Goal: Task Accomplishment & Management: Complete application form

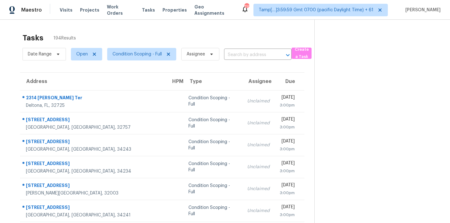
click at [152, 51] on span "Condition Scoping - Full" at bounding box center [137, 54] width 49 height 6
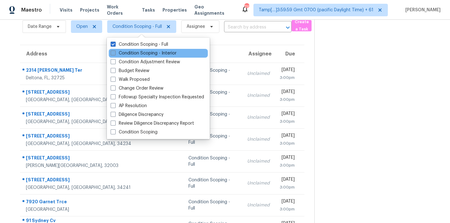
click at [167, 51] on label "Condition Scoping - Interior" at bounding box center [144, 53] width 66 height 6
click at [115, 51] on input "Condition Scoping - Interior" at bounding box center [113, 52] width 4 height 4
checkbox input "true"
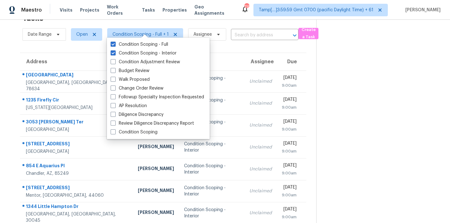
scroll to position [28, 0]
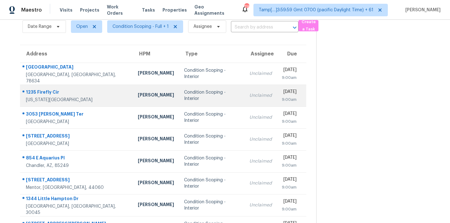
click at [219, 99] on td "Condition Scoping - Interior" at bounding box center [211, 95] width 65 height 22
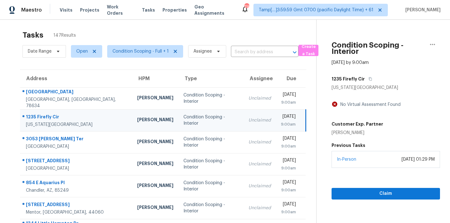
scroll to position [0, 0]
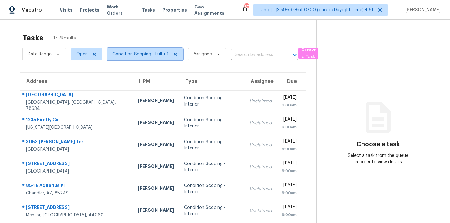
click at [147, 55] on span "Condition Scoping - Full + 1" at bounding box center [141, 54] width 56 height 6
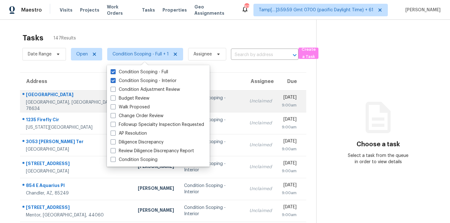
click at [245, 107] on td "Unclaimed" at bounding box center [261, 101] width 33 height 22
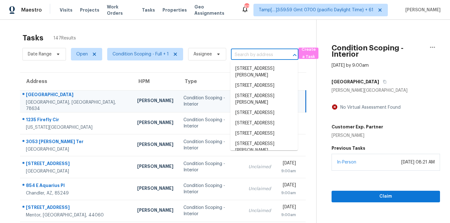
click at [244, 58] on input "text" at bounding box center [256, 55] width 50 height 10
paste input "[STREET_ADDRESS]"
type input "[STREET_ADDRESS]"
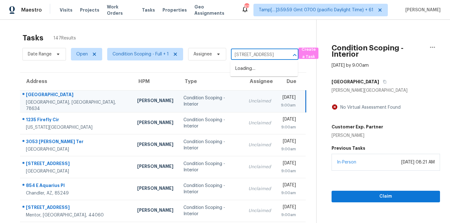
scroll to position [0, 51]
click at [244, 66] on li "[STREET_ADDRESS]" at bounding box center [264, 68] width 68 height 10
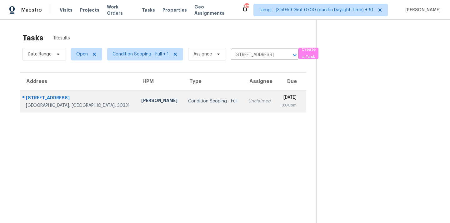
click at [243, 109] on td "Unclaimed" at bounding box center [259, 101] width 33 height 22
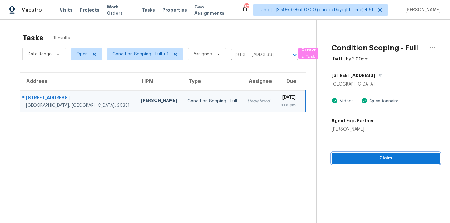
click at [377, 155] on span "Claim" at bounding box center [386, 158] width 99 height 8
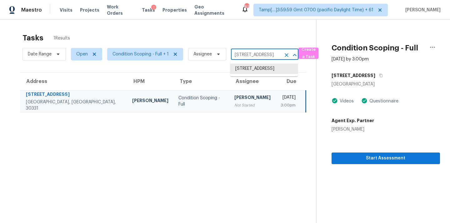
click at [245, 55] on input "[STREET_ADDRESS]" at bounding box center [256, 55] width 50 height 10
paste input "[STREET_ADDRESS]"
type input "[STREET_ADDRESS]"
click at [245, 68] on li "[STREET_ADDRESS]" at bounding box center [264, 68] width 68 height 10
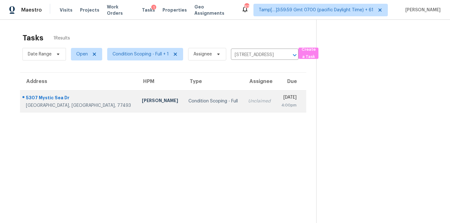
click at [243, 108] on td "Unclaimed" at bounding box center [259, 101] width 33 height 22
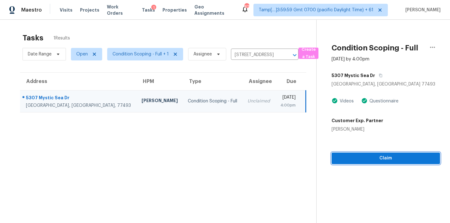
click at [366, 159] on span "Claim" at bounding box center [386, 158] width 99 height 8
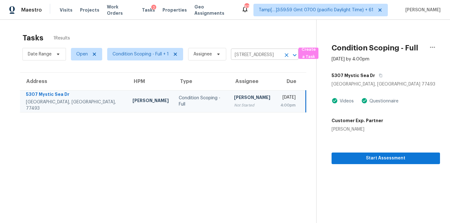
click at [242, 56] on input "[STREET_ADDRESS]" at bounding box center [256, 55] width 50 height 10
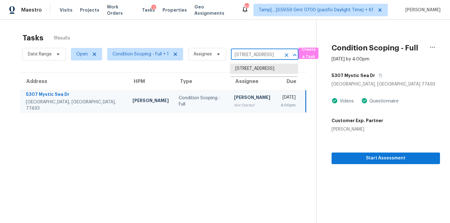
paste input "[STREET_ADDRESS]"
type input "[STREET_ADDRESS]"
click at [245, 66] on li "[STREET_ADDRESS]" at bounding box center [264, 68] width 68 height 10
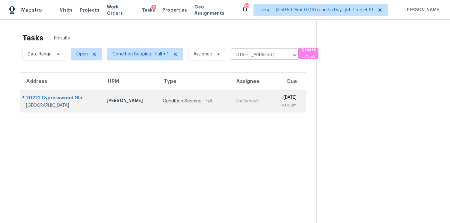
click at [270, 104] on td "[DATE] 4:00pm" at bounding box center [288, 101] width 37 height 22
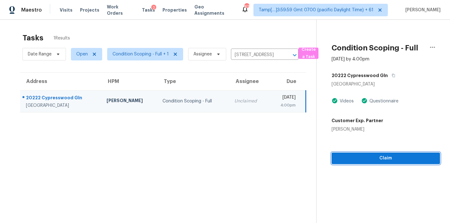
click at [388, 161] on span "Claim" at bounding box center [386, 158] width 99 height 8
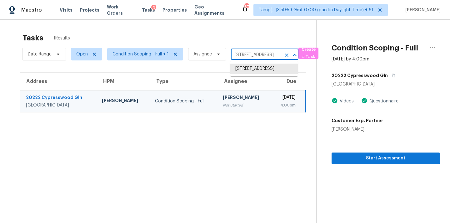
click at [240, 53] on input "[STREET_ADDRESS]" at bounding box center [256, 55] width 50 height 10
paste input "[STREET_ADDRESS][PERSON_NAME][PERSON_NAME]"
type input "[STREET_ADDRESS][PERSON_NAME][PERSON_NAME]"
click at [244, 70] on li "[STREET_ADDRESS][PERSON_NAME][PERSON_NAME]" at bounding box center [264, 74] width 68 height 23
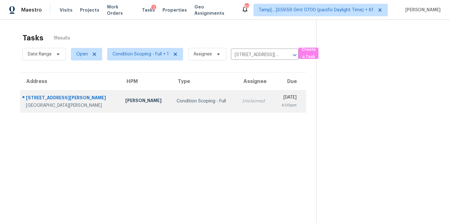
click at [242, 101] on div "Unclaimed" at bounding box center [255, 101] width 26 height 6
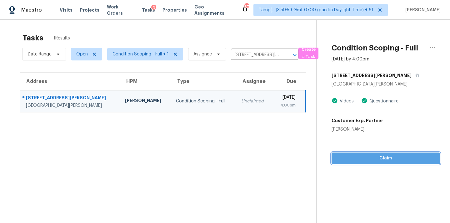
click at [364, 162] on button "Claim" at bounding box center [386, 158] width 109 height 12
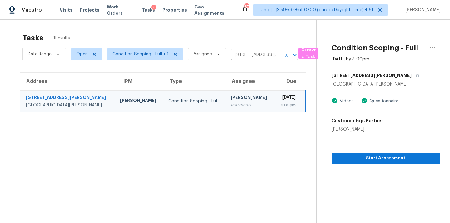
click at [232, 54] on input "[STREET_ADDRESS][PERSON_NAME][PERSON_NAME]" at bounding box center [256, 55] width 50 height 10
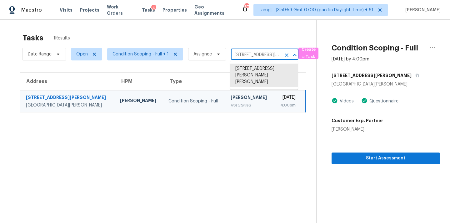
paste input "[STREET_ADDRESS]"
type input "[STREET_ADDRESS]"
click at [236, 73] on li "[STREET_ADDRESS]" at bounding box center [264, 68] width 68 height 10
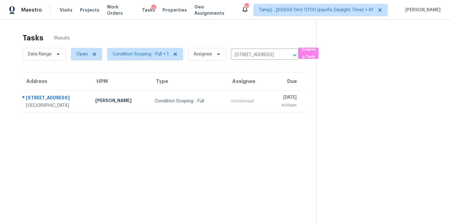
click at [231, 101] on div "Unclaimed" at bounding box center [247, 101] width 32 height 6
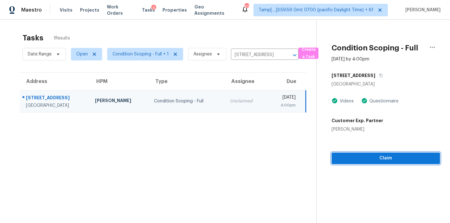
click at [391, 158] on span "Claim" at bounding box center [386, 158] width 99 height 8
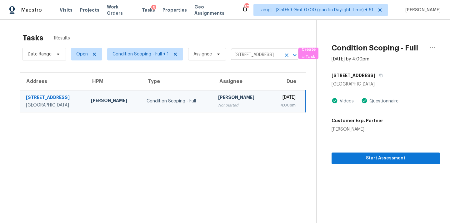
click at [239, 55] on input "[STREET_ADDRESS]" at bounding box center [256, 55] width 50 height 10
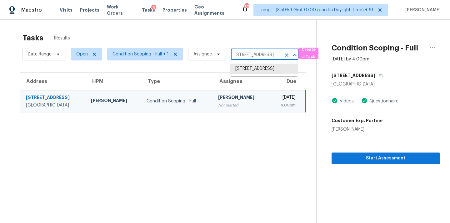
paste input "[STREET_ADDRESS][PERSON_NAME]"
type input "[STREET_ADDRESS][PERSON_NAME]"
click at [240, 68] on li "[STREET_ADDRESS]" at bounding box center [264, 68] width 68 height 10
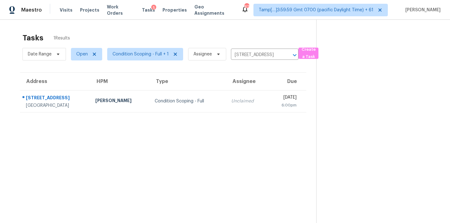
click at [246, 99] on div "Unclaimed" at bounding box center [247, 101] width 32 height 6
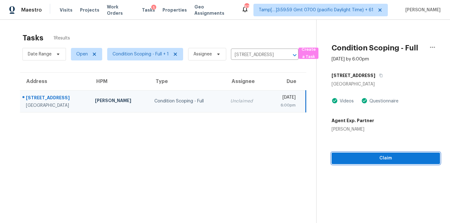
click at [367, 159] on span "Claim" at bounding box center [386, 158] width 99 height 8
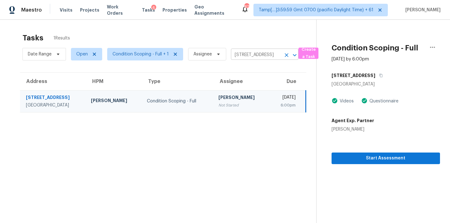
click at [239, 53] on input "[STREET_ADDRESS]" at bounding box center [256, 55] width 50 height 10
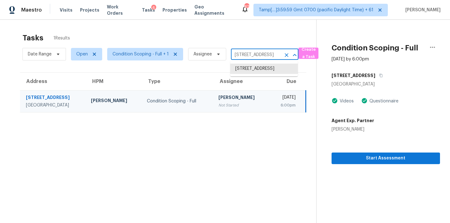
paste input "[STREET_ADDRESS]"
type input "[STREET_ADDRESS]"
click at [241, 68] on li "[STREET_ADDRESS]" at bounding box center [264, 68] width 68 height 10
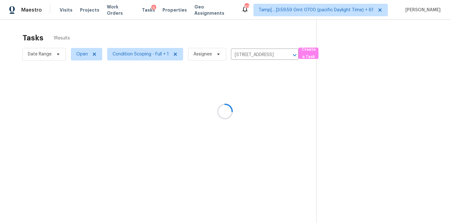
click at [225, 100] on div at bounding box center [225, 111] width 450 height 223
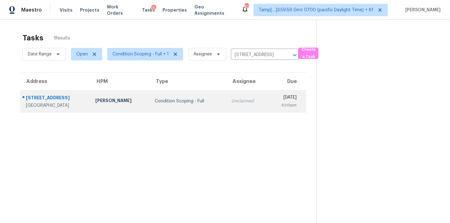
click at [231, 100] on div "Unclaimed" at bounding box center [247, 101] width 32 height 6
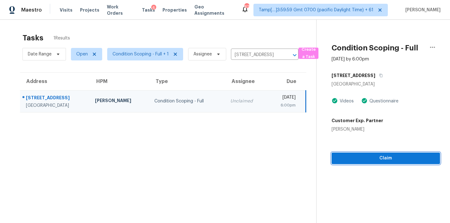
click at [355, 159] on span "Claim" at bounding box center [386, 158] width 99 height 8
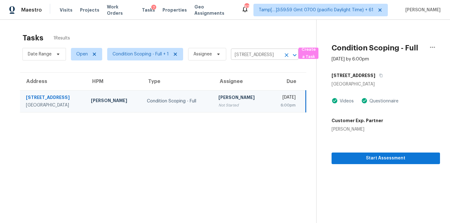
click at [240, 55] on input "[STREET_ADDRESS]" at bounding box center [256, 55] width 50 height 10
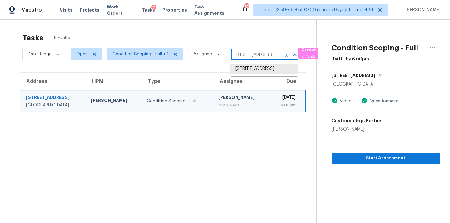
paste input "[STREET_ADDRESS]"
type input "[STREET_ADDRESS]"
click at [244, 67] on li "[STREET_ADDRESS]" at bounding box center [264, 68] width 68 height 10
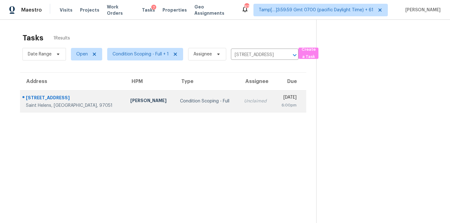
click at [239, 106] on td "Unclaimed" at bounding box center [256, 101] width 35 height 22
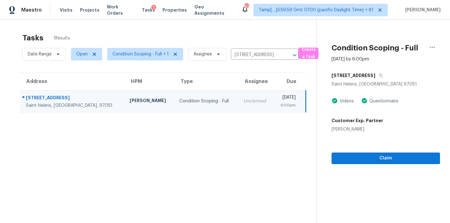
click at [365, 166] on section "Condition Scoping - Full [DATE] by 6:00pm [STREET_ADDRESS] Videos Questionnaire…" at bounding box center [378, 131] width 124 height 223
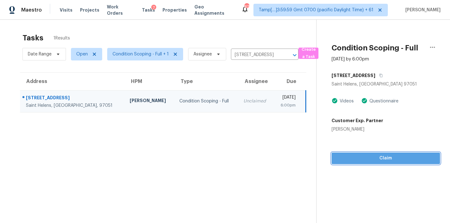
click at [368, 158] on span "Claim" at bounding box center [386, 158] width 99 height 8
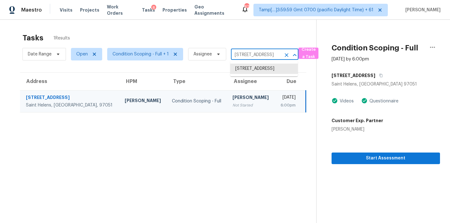
click at [234, 55] on input "[STREET_ADDRESS]" at bounding box center [256, 55] width 50 height 10
paste input "[STREET_ADDRESS]"
type input "[STREET_ADDRESS]"
click at [240, 69] on li "[STREET_ADDRESS]" at bounding box center [264, 68] width 68 height 10
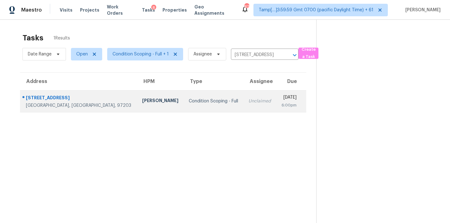
click at [249, 103] on div "Unclaimed" at bounding box center [260, 101] width 23 height 6
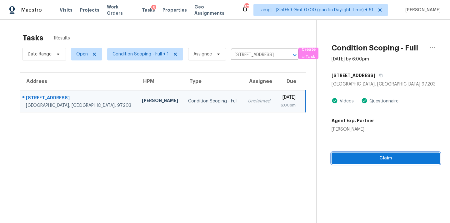
click at [392, 158] on span "Claim" at bounding box center [386, 158] width 99 height 8
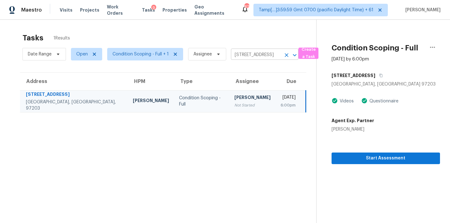
click at [236, 56] on input "[STREET_ADDRESS]" at bounding box center [256, 55] width 50 height 10
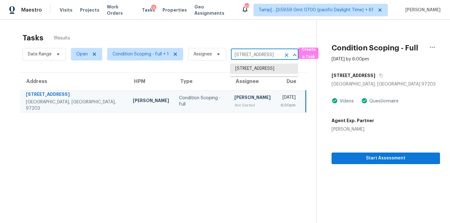
paste input "[STREET_ADDRESS]"
type input "[STREET_ADDRESS]"
click at [239, 69] on li "[STREET_ADDRESS]" at bounding box center [264, 68] width 68 height 10
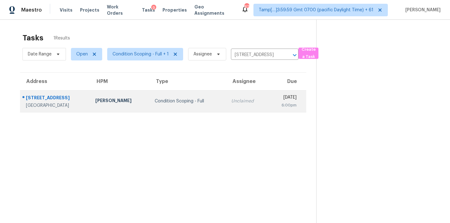
click at [236, 107] on td "Unclaimed" at bounding box center [247, 101] width 42 height 22
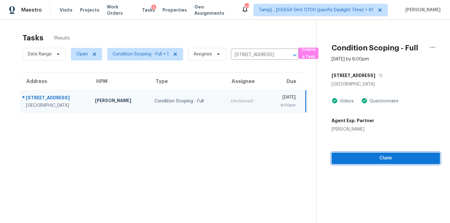
click at [381, 155] on span "Claim" at bounding box center [386, 158] width 99 height 8
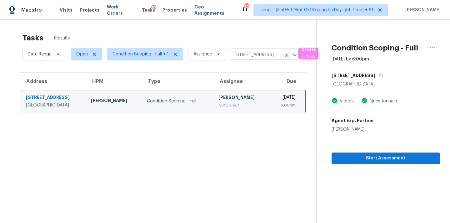
click at [258, 55] on input "[STREET_ADDRESS]" at bounding box center [256, 55] width 50 height 10
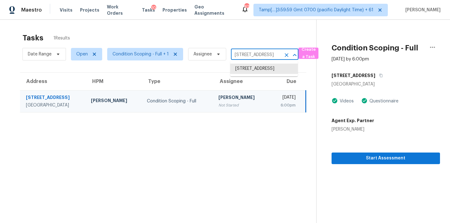
paste input "[STREET_ADDRESS][PERSON_NAME]"
type input "[STREET_ADDRESS][PERSON_NAME]"
click at [255, 70] on li "[STREET_ADDRESS][PERSON_NAME]" at bounding box center [264, 71] width 68 height 17
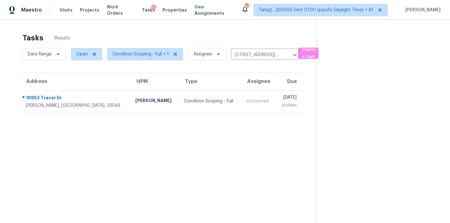
click at [241, 104] on td "Unclaimed" at bounding box center [258, 101] width 34 height 22
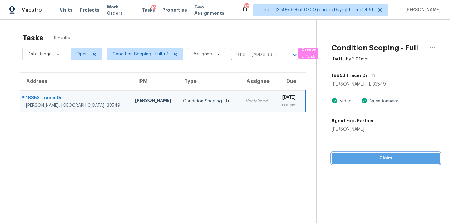
click at [387, 159] on span "Claim" at bounding box center [386, 158] width 99 height 8
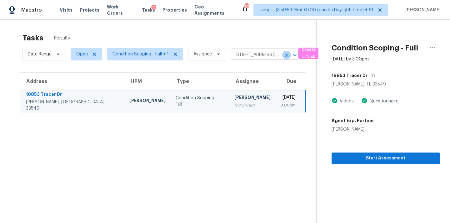
click at [288, 55] on icon "Clear" at bounding box center [287, 55] width 6 height 6
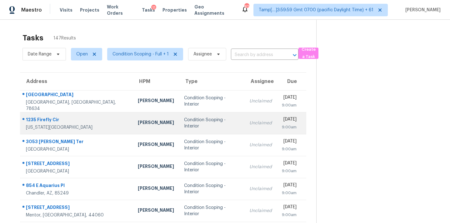
click at [207, 125] on div "Condition Scoping - Interior" at bounding box center [211, 123] width 55 height 13
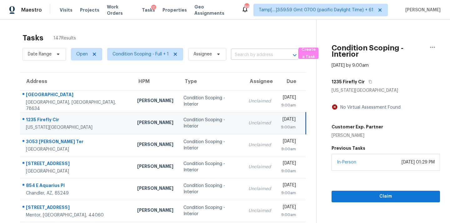
click at [243, 51] on input "text" at bounding box center [256, 55] width 50 height 10
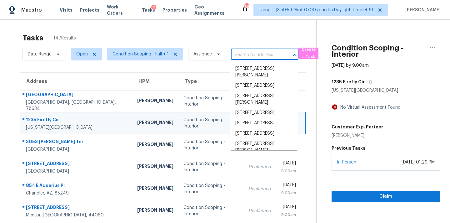
paste input "[STREET_ADDRESS]"
type input "[STREET_ADDRESS]"
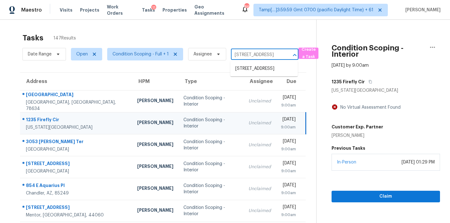
scroll to position [0, 51]
click at [248, 74] on li "[STREET_ADDRESS]" at bounding box center [264, 68] width 68 height 10
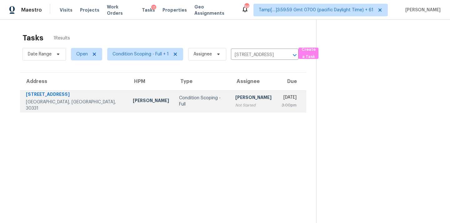
click at [235, 101] on div "[PERSON_NAME]" at bounding box center [253, 98] width 36 height 8
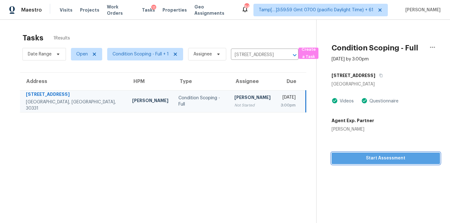
click at [375, 160] on span "Start Assessment" at bounding box center [386, 158] width 99 height 8
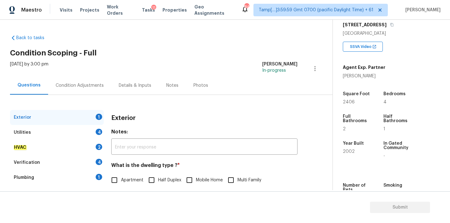
scroll to position [78, 0]
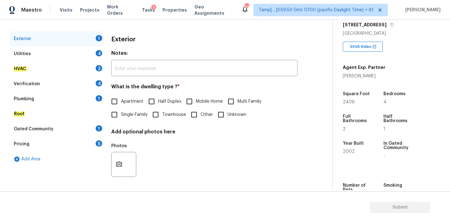
click at [139, 114] on span "Single Family" at bounding box center [134, 114] width 27 height 7
click at [121, 114] on input "Single Family" at bounding box center [114, 114] width 13 height 13
checkbox input "true"
click at [93, 53] on div "Utilities 4" at bounding box center [57, 53] width 94 height 15
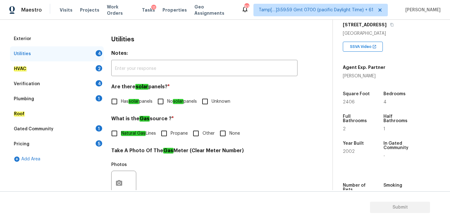
click at [165, 104] on input "No solar panels" at bounding box center [160, 101] width 13 height 13
checkbox input "true"
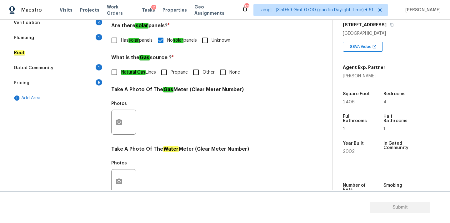
scroll to position [158, 0]
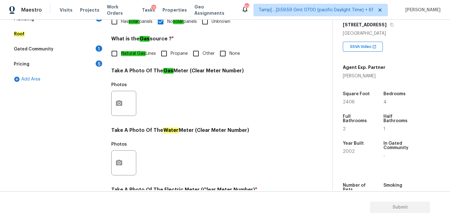
click at [129, 51] on em "Natural Gas" at bounding box center [133, 53] width 25 height 5
click at [121, 51] on input "Natural Gas Lines" at bounding box center [114, 53] width 13 height 13
checkbox input "true"
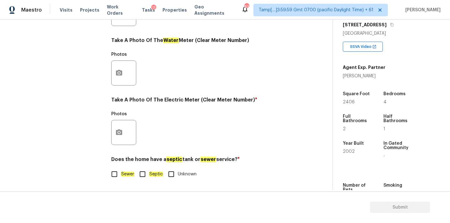
scroll to position [248, 0]
click at [125, 174] on em "Sewer" at bounding box center [127, 173] width 13 height 5
click at [121, 174] on input "Sewer" at bounding box center [114, 173] width 13 height 13
checkbox input "true"
click at [121, 134] on icon "button" at bounding box center [119, 132] width 6 height 6
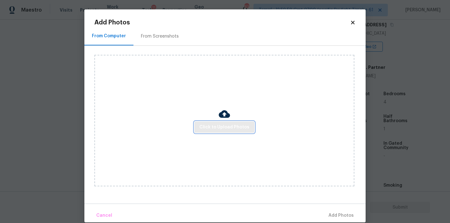
click at [219, 131] on button "Click to Upload Photos" at bounding box center [225, 127] width 60 height 12
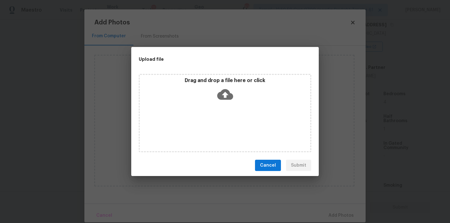
click at [222, 97] on icon at bounding box center [225, 94] width 16 height 11
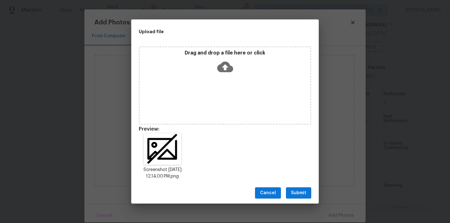
click at [307, 195] on button "Submit" at bounding box center [298, 193] width 25 height 12
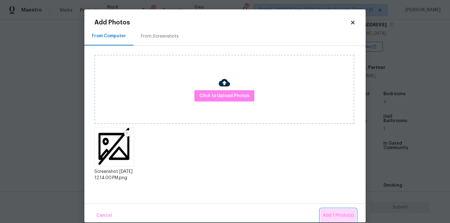
click at [339, 215] on span "Add 1 Photo(s)" at bounding box center [338, 215] width 31 height 8
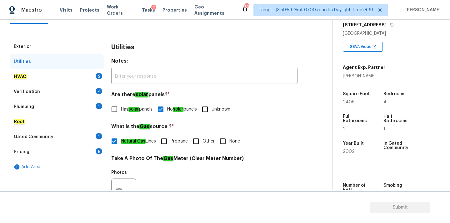
scroll to position [36, 0]
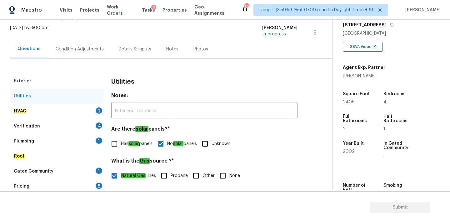
click at [80, 110] on div "HVAC 2" at bounding box center [57, 111] width 94 height 15
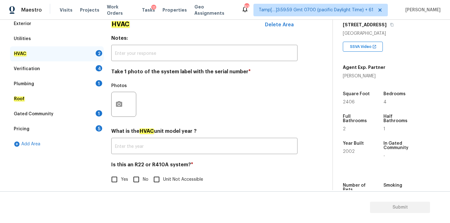
scroll to position [99, 0]
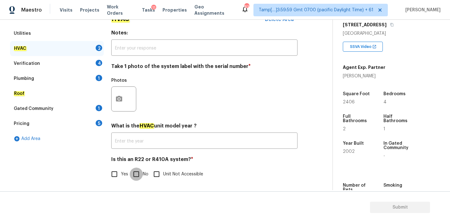
click at [139, 174] on input "No" at bounding box center [136, 173] width 13 height 13
checkbox input "true"
click at [122, 101] on icon "button" at bounding box center [119, 99] width 8 height 8
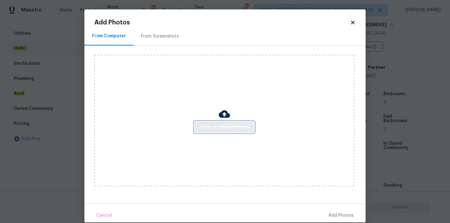
click at [213, 128] on span "Click to Upload Photos" at bounding box center [225, 127] width 50 height 8
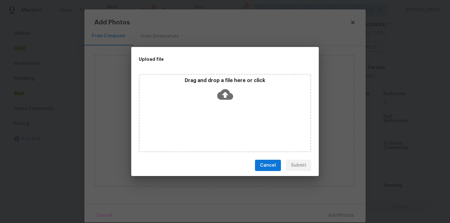
click at [228, 87] on icon at bounding box center [225, 94] width 16 height 16
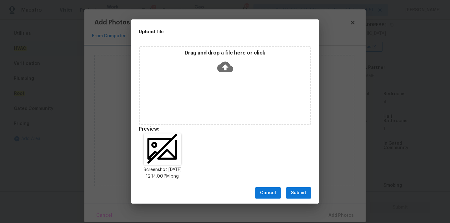
click at [294, 190] on span "Submit" at bounding box center [298, 193] width 15 height 8
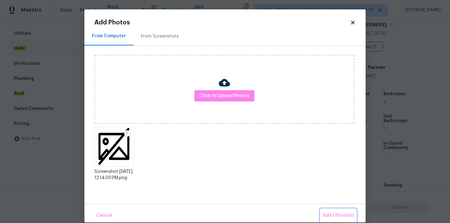
click at [322, 211] on button "Add 1 Photo(s)" at bounding box center [339, 215] width 36 height 13
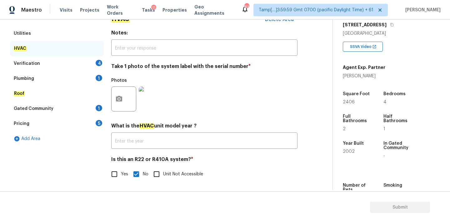
click at [92, 63] on div "Verification 4" at bounding box center [57, 63] width 94 height 15
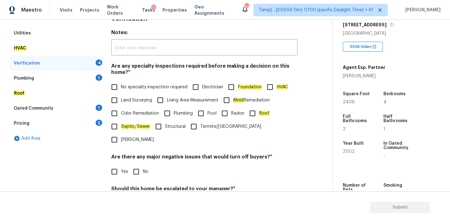
click at [129, 93] on label "No specialty inspection required" at bounding box center [148, 86] width 80 height 13
click at [121, 93] on input "No specialty inspection required" at bounding box center [114, 86] width 13 height 13
checkbox input "true"
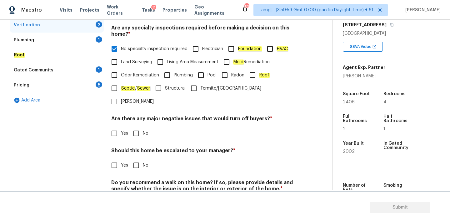
scroll to position [154, 0]
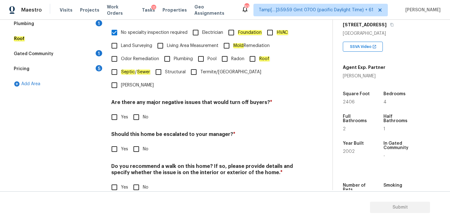
click at [134, 110] on input "No" at bounding box center [136, 116] width 13 height 13
checkbox input "true"
click at [136, 143] on input "No" at bounding box center [136, 149] width 13 height 13
checkbox input "true"
click at [136, 168] on div "Do you recommend a walk on this home? If so, please provide details and specify…" at bounding box center [204, 179] width 186 height 31
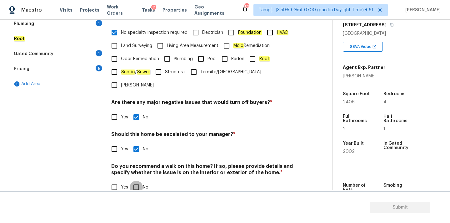
click at [136, 180] on input "No" at bounding box center [136, 186] width 13 height 13
checkbox input "true"
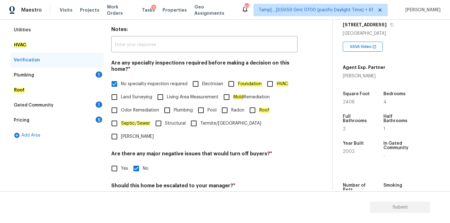
click at [79, 78] on div "Plumbing 1" at bounding box center [57, 75] width 94 height 15
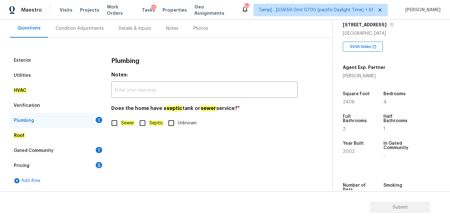
click at [121, 128] on input "Sewer" at bounding box center [114, 122] width 13 height 13
checkbox input "true"
click at [92, 149] on div "Gated Community 1" at bounding box center [57, 150] width 94 height 15
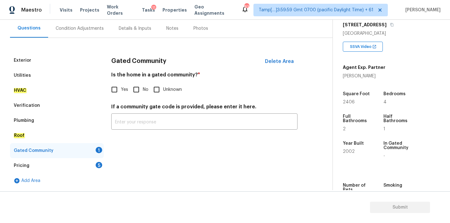
click at [144, 92] on span "No" at bounding box center [146, 89] width 6 height 7
click at [143, 92] on input "No" at bounding box center [136, 89] width 13 height 13
checkbox input "true"
click at [90, 162] on div "Pricing 5" at bounding box center [57, 165] width 94 height 15
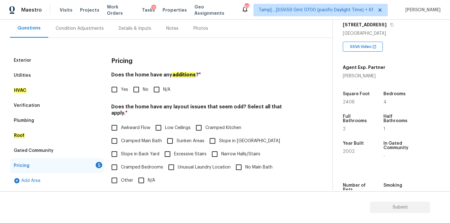
click at [135, 95] on input "No" at bounding box center [136, 89] width 13 height 13
checkbox input "true"
click at [139, 175] on input "N/A" at bounding box center [141, 180] width 13 height 13
checkbox input "true"
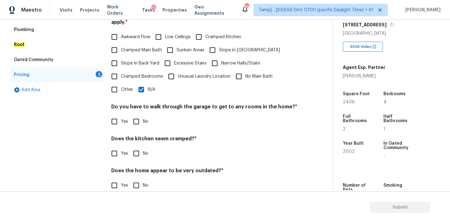
scroll to position [153, 0]
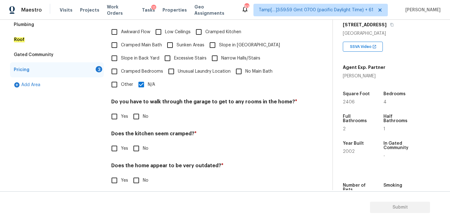
click at [143, 114] on label "No" at bounding box center [139, 116] width 19 height 13
click at [143, 114] on input "No" at bounding box center [136, 116] width 13 height 13
checkbox input "true"
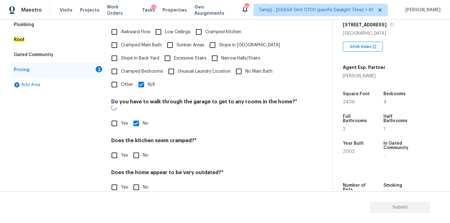
click at [139, 149] on input "No" at bounding box center [136, 155] width 13 height 13
checkbox input "true"
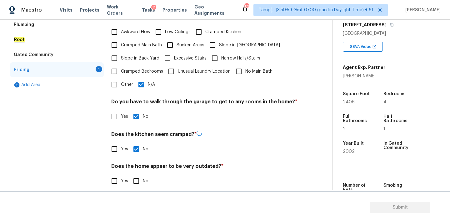
click at [139, 174] on input "No" at bounding box center [136, 180] width 13 height 13
checkbox input "true"
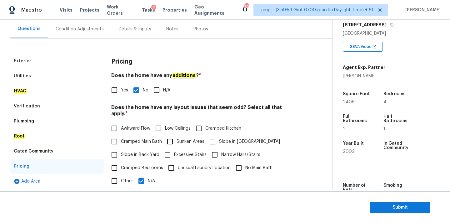
scroll to position [0, 0]
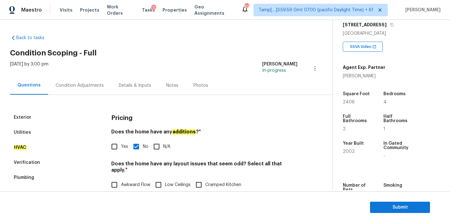
click at [82, 89] on div "Condition Adjustments" at bounding box center [79, 85] width 63 height 18
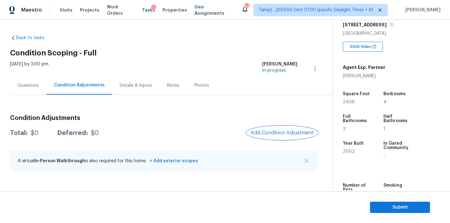
click at [277, 134] on span "Add Condition Adjustment" at bounding box center [282, 133] width 63 height 6
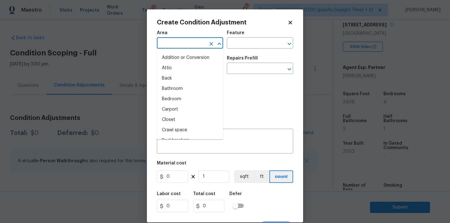
click at [198, 44] on input "text" at bounding box center [181, 44] width 49 height 10
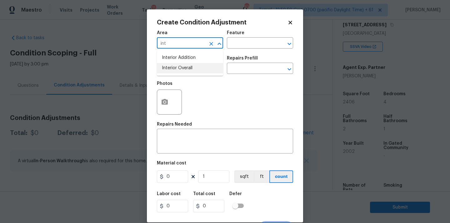
click at [192, 70] on li "Interior Overall" at bounding box center [190, 68] width 66 height 10
type input "Interior Overall"
click at [192, 70] on input "text" at bounding box center [181, 69] width 49 height 10
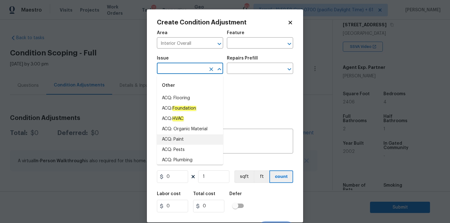
click at [184, 141] on li "ACQ: Paint" at bounding box center [190, 139] width 66 height 10
type input "ACQ: Paint"
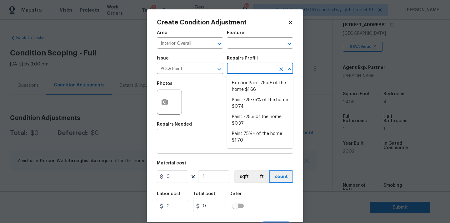
click at [258, 70] on input "text" at bounding box center [251, 69] width 49 height 10
click at [258, 104] on li "Paint ~25-75% of the home $0.74" at bounding box center [260, 103] width 66 height 17
type input "Acquisition"
type textarea "Acquisition Scope: ~25 - 75% of the home needs interior paint"
type input "0.74"
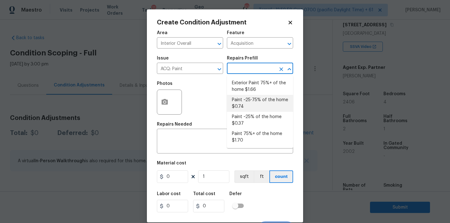
type input "0.74"
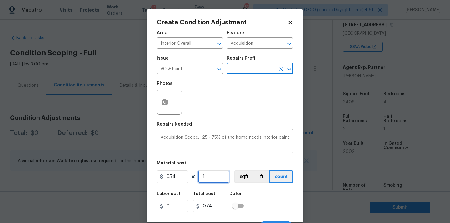
click at [211, 177] on input "1" at bounding box center [213, 176] width 31 height 13
type input "2"
type input "1.48"
type input "24"
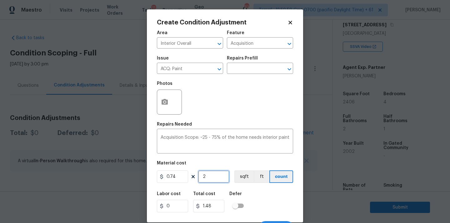
type input "17.76"
type input "240"
type input "177.6"
type input "2406"
type input "1780.44"
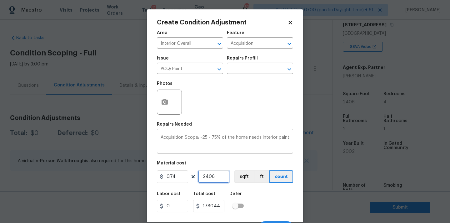
scroll to position [11, 0]
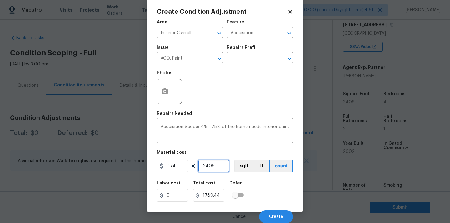
type input "2406"
click at [172, 93] on div at bounding box center [169, 91] width 25 height 25
click at [166, 92] on icon "button" at bounding box center [165, 91] width 6 height 6
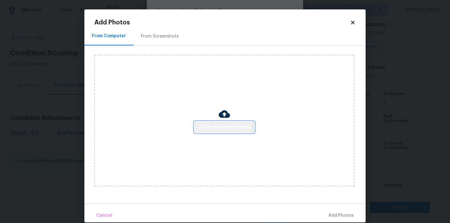
click at [209, 127] on span "Click to Upload Photos" at bounding box center [225, 127] width 50 height 8
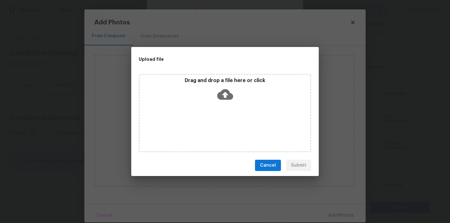
click at [223, 98] on icon at bounding box center [225, 94] width 16 height 11
